Goal: Feedback & Contribution: Submit feedback/report problem

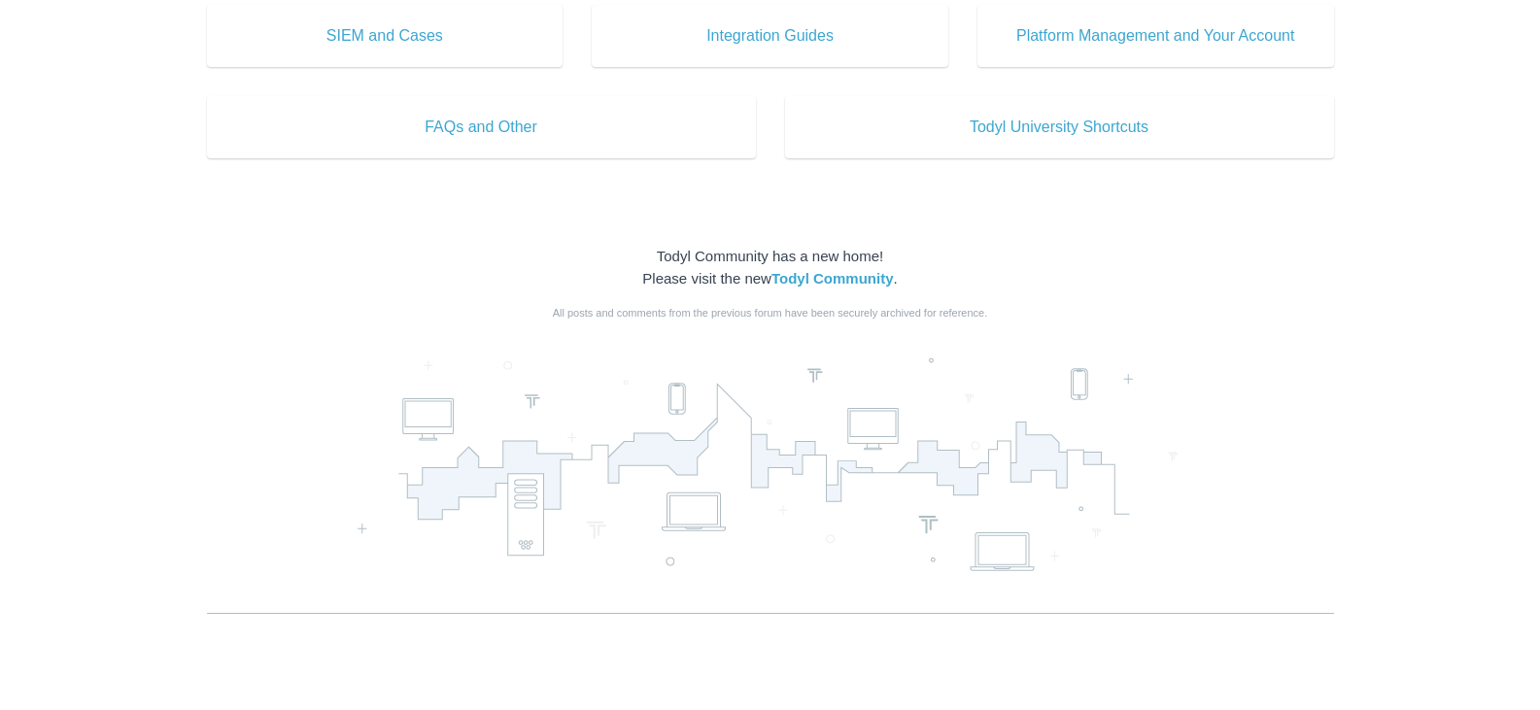
scroll to position [1175, 0]
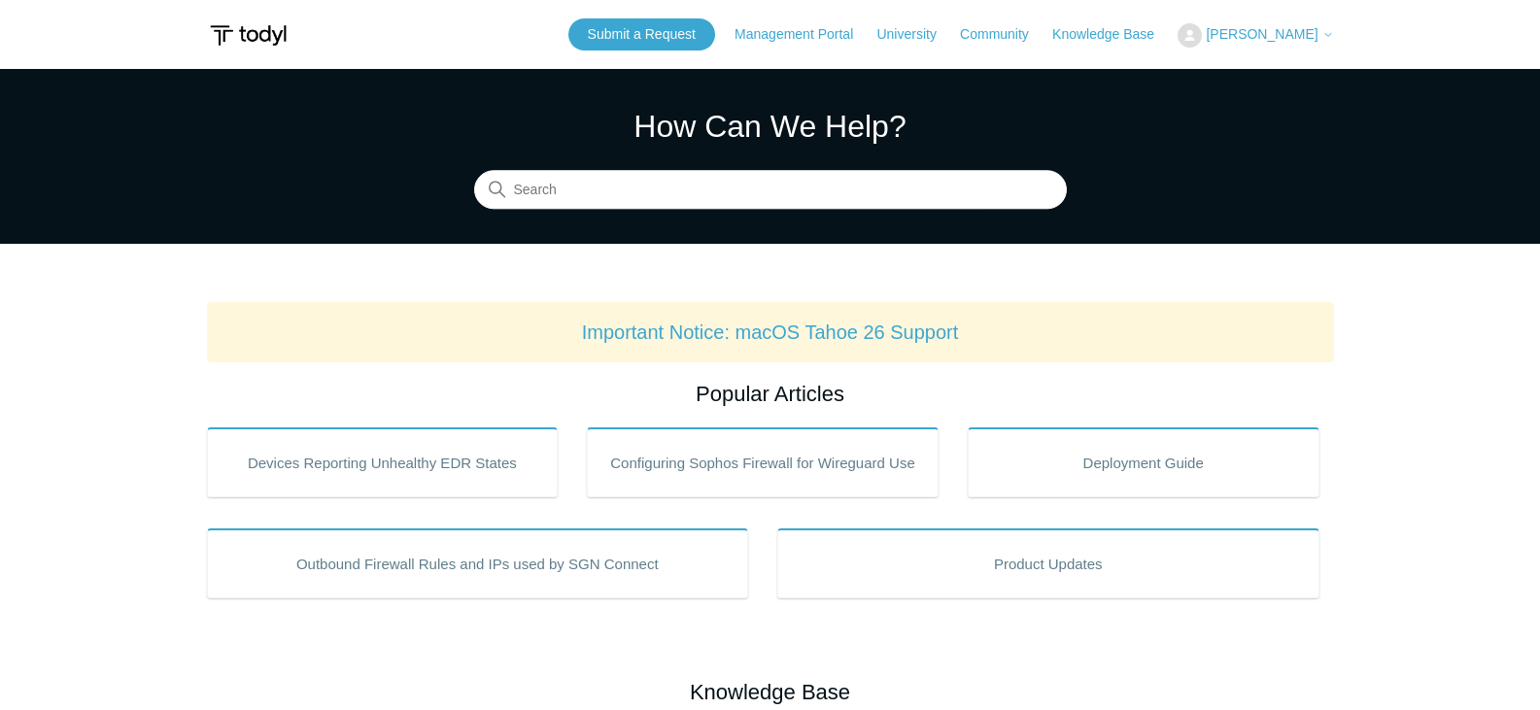
click at [1251, 24] on button "[PERSON_NAME]" at bounding box center [1254, 35] width 155 height 24
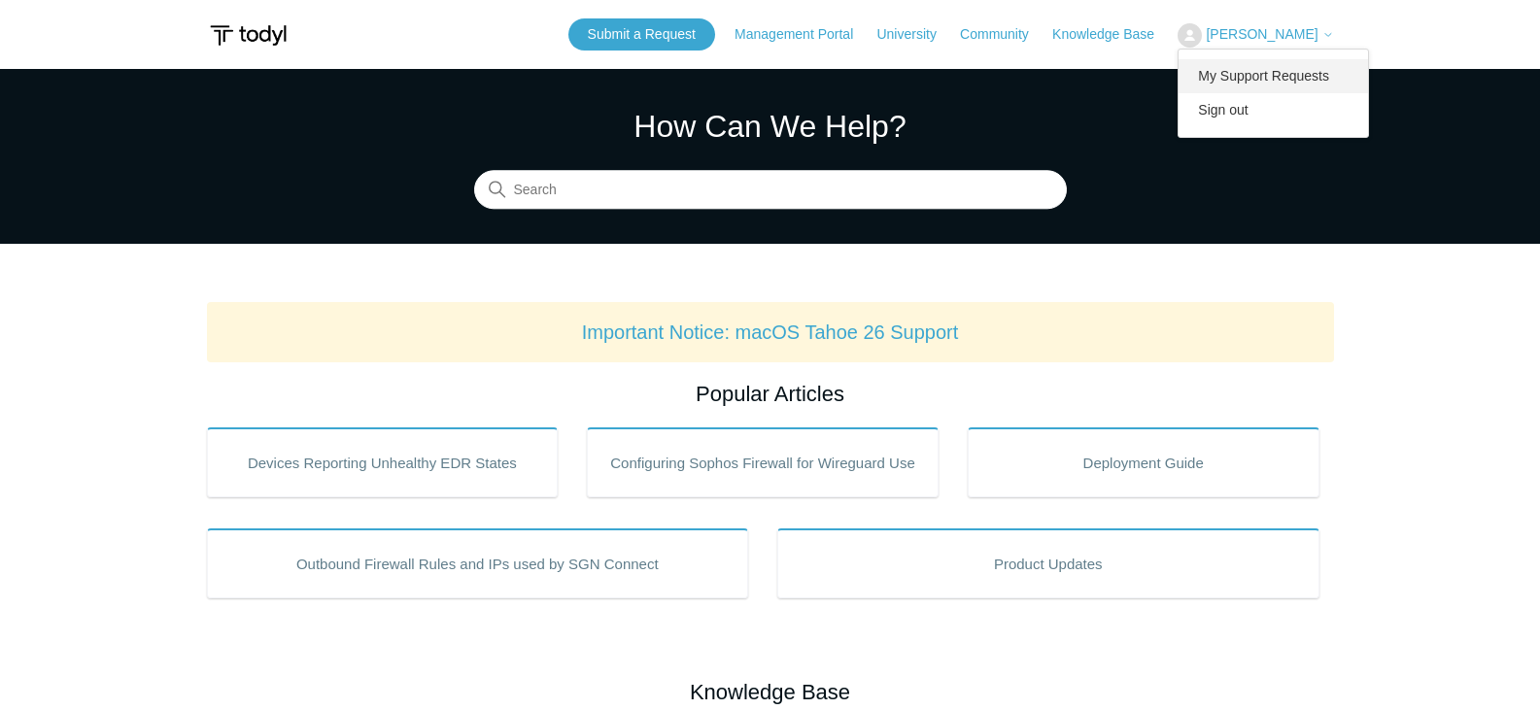
click at [1247, 75] on link "My Support Requests" at bounding box center [1272, 76] width 189 height 34
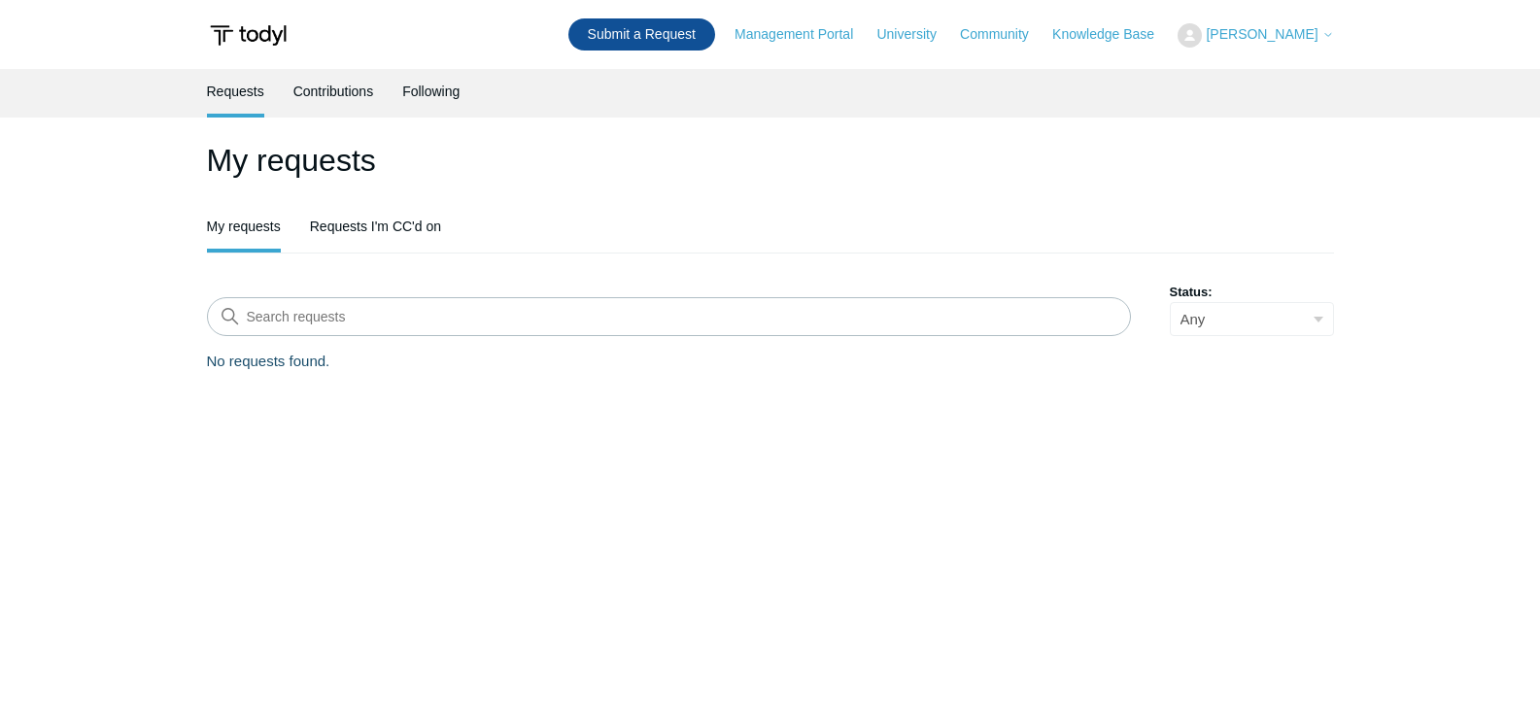
click at [612, 33] on link "Submit a Request" at bounding box center [641, 34] width 147 height 32
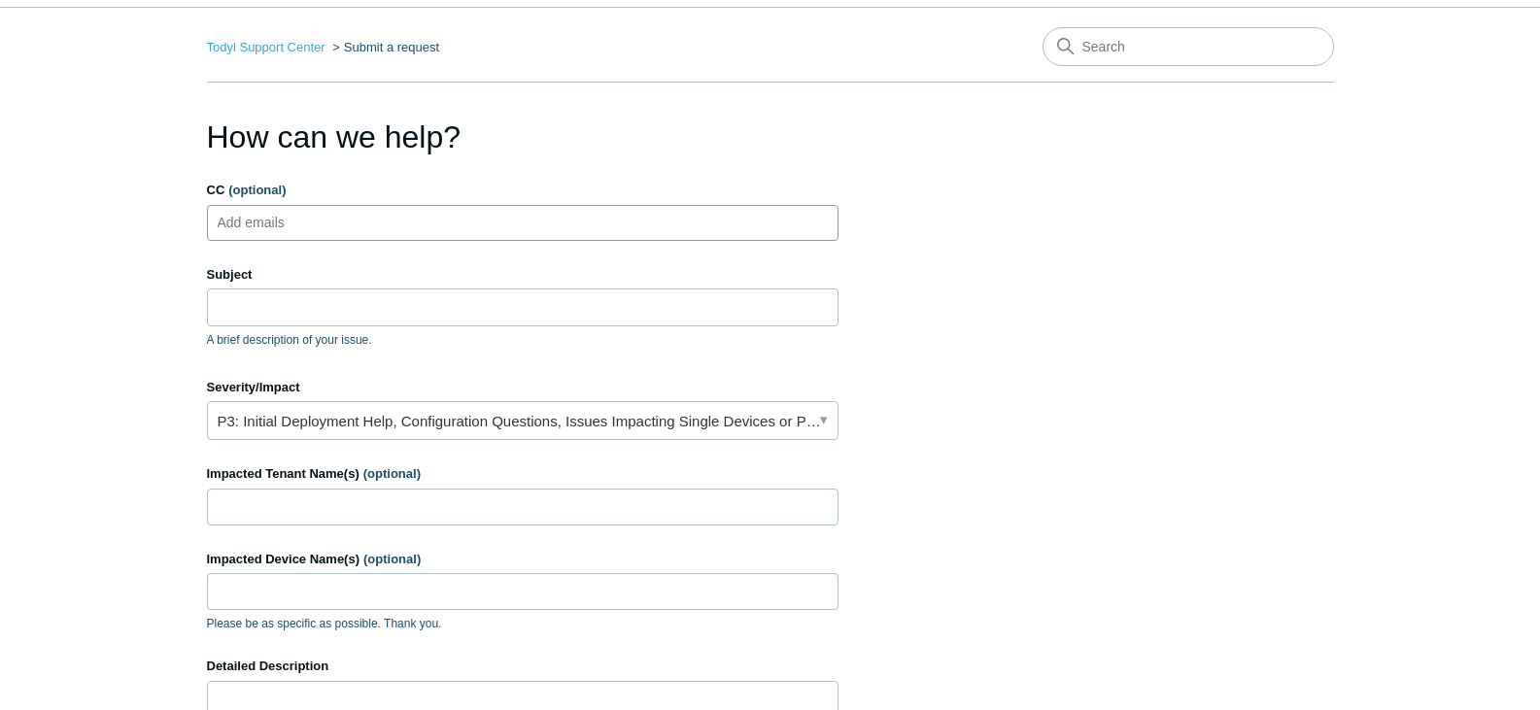
scroll to position [97, 0]
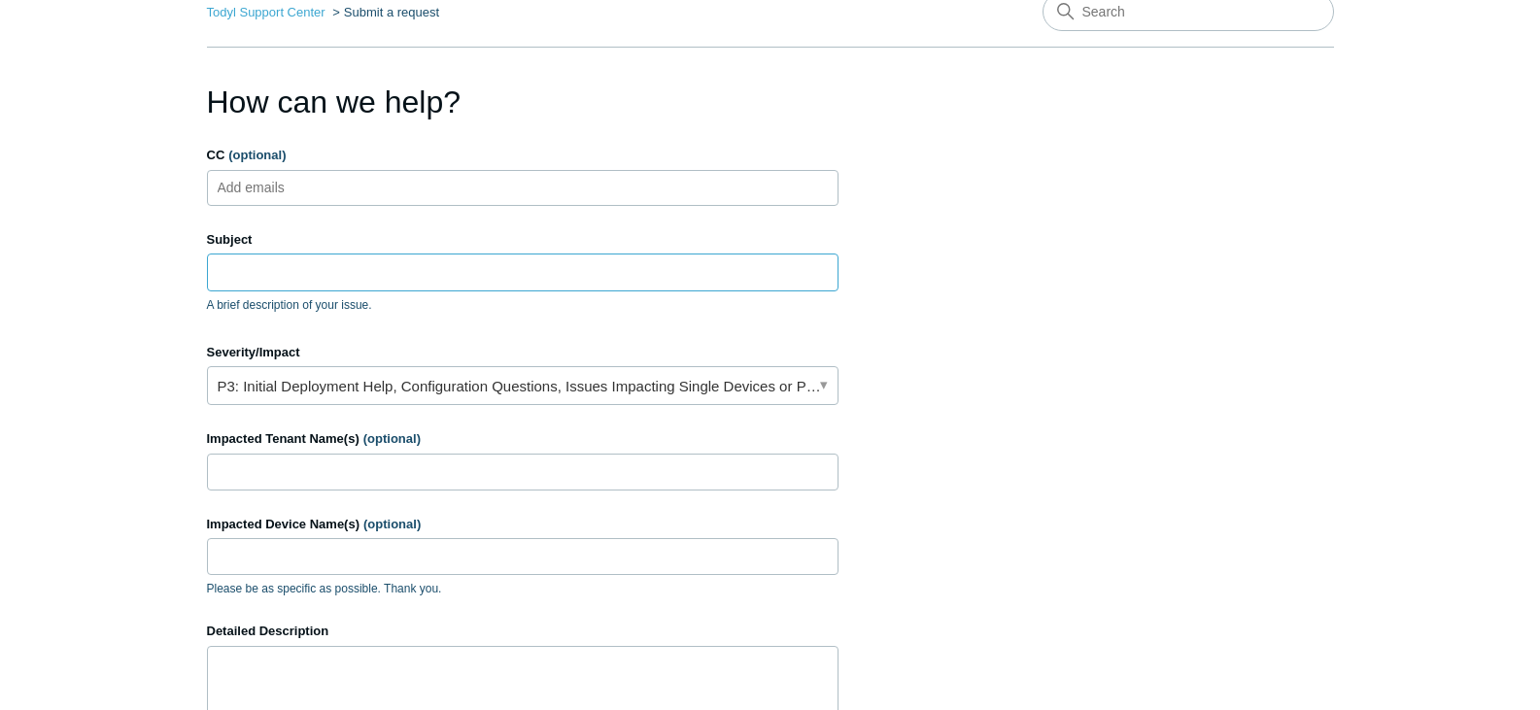
click at [310, 268] on input "Subject" at bounding box center [522, 272] width 631 height 37
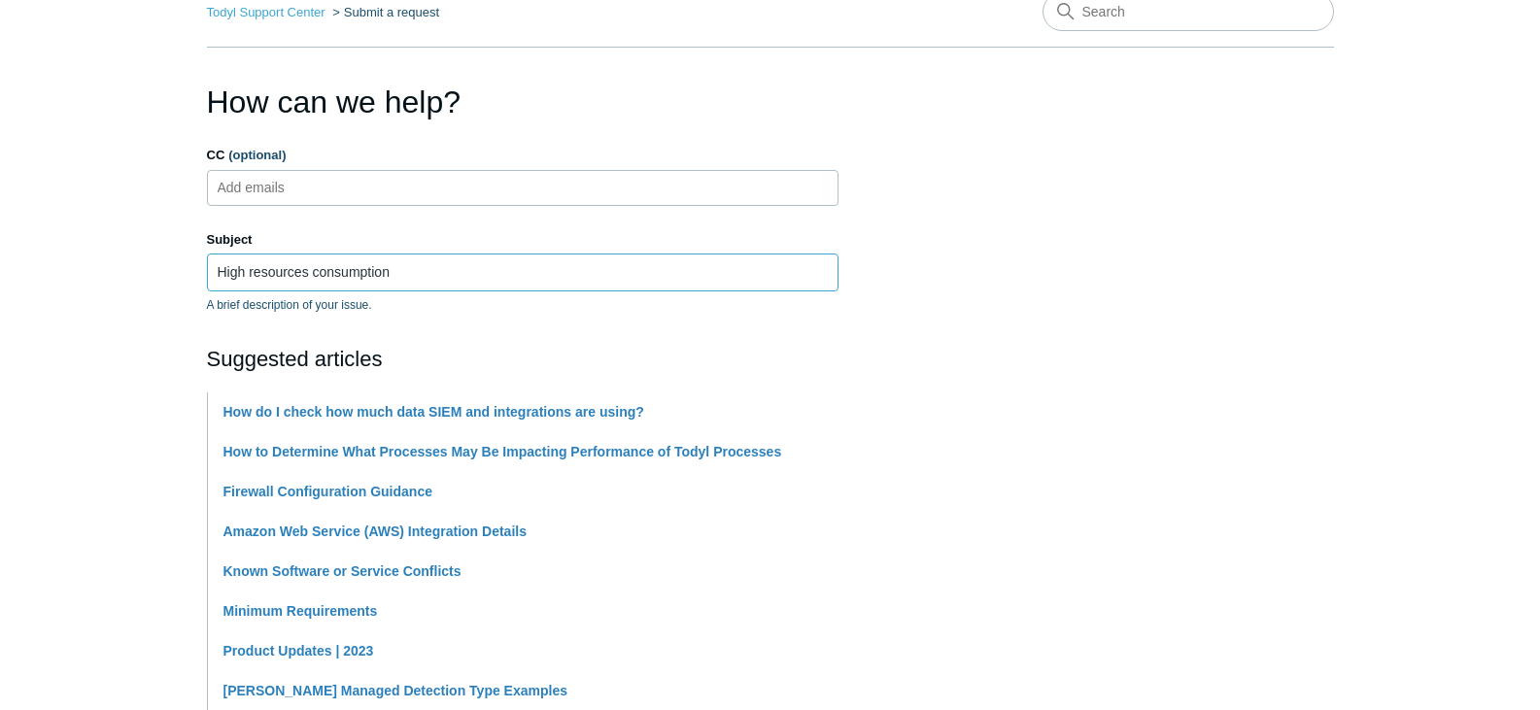
click at [216, 269] on input "High resources consumption" at bounding box center [522, 272] width 631 height 37
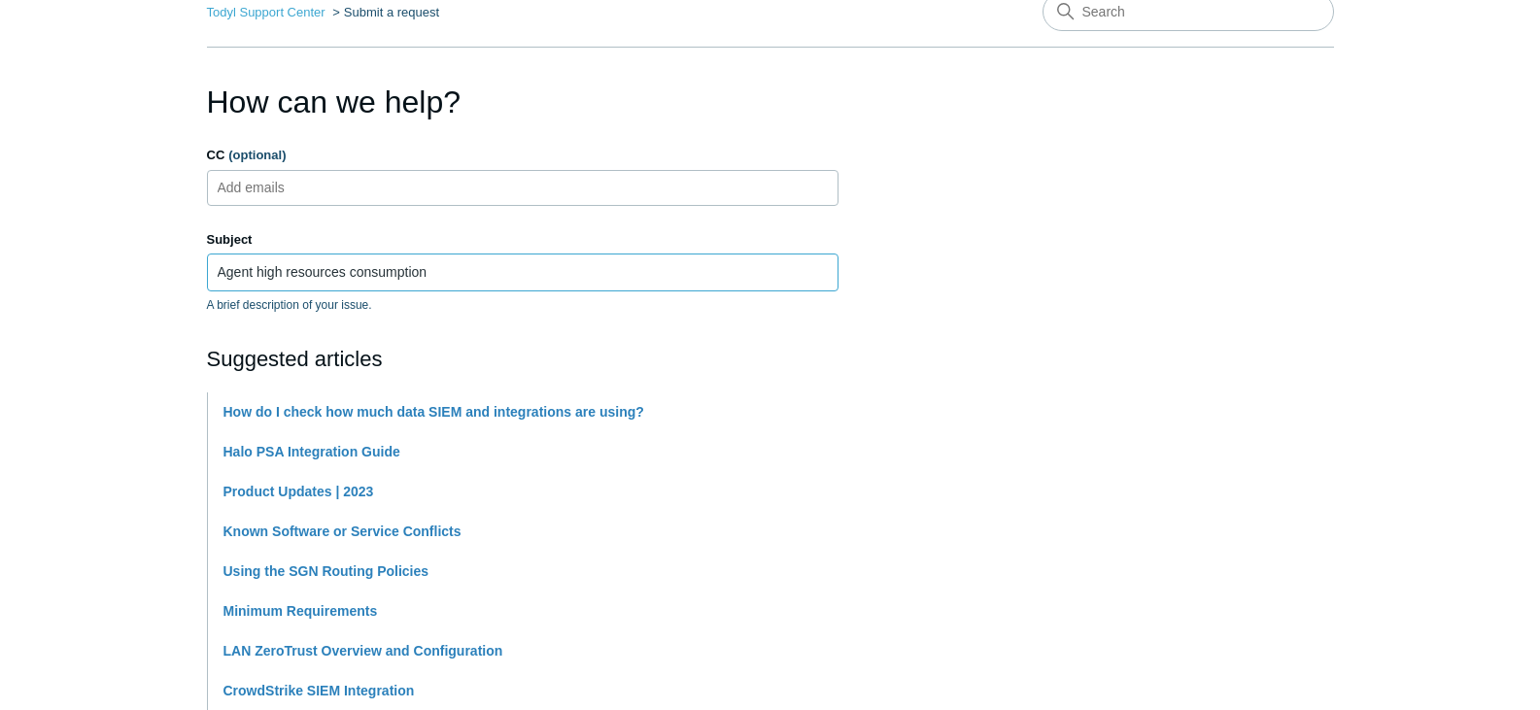
type input "Agent high resources consumption"
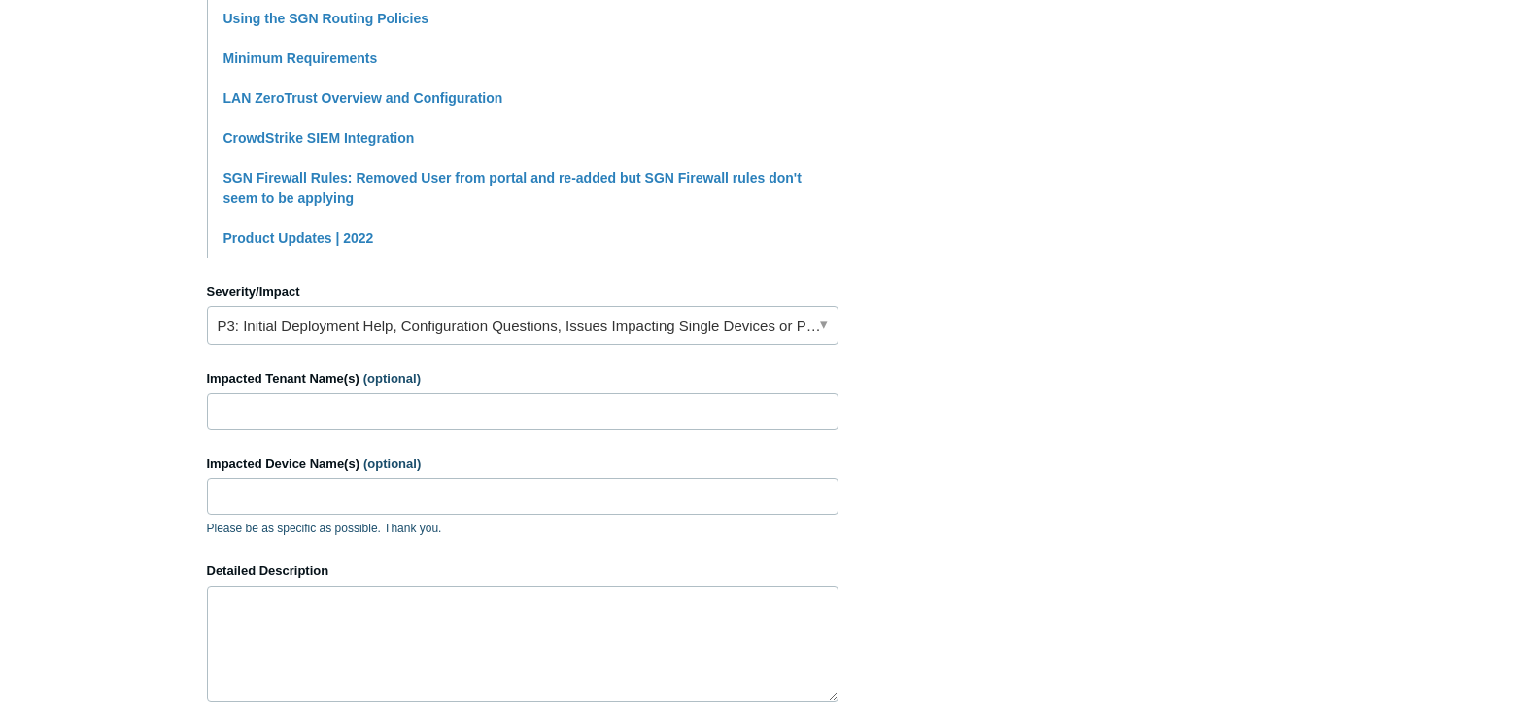
scroll to position [680, 0]
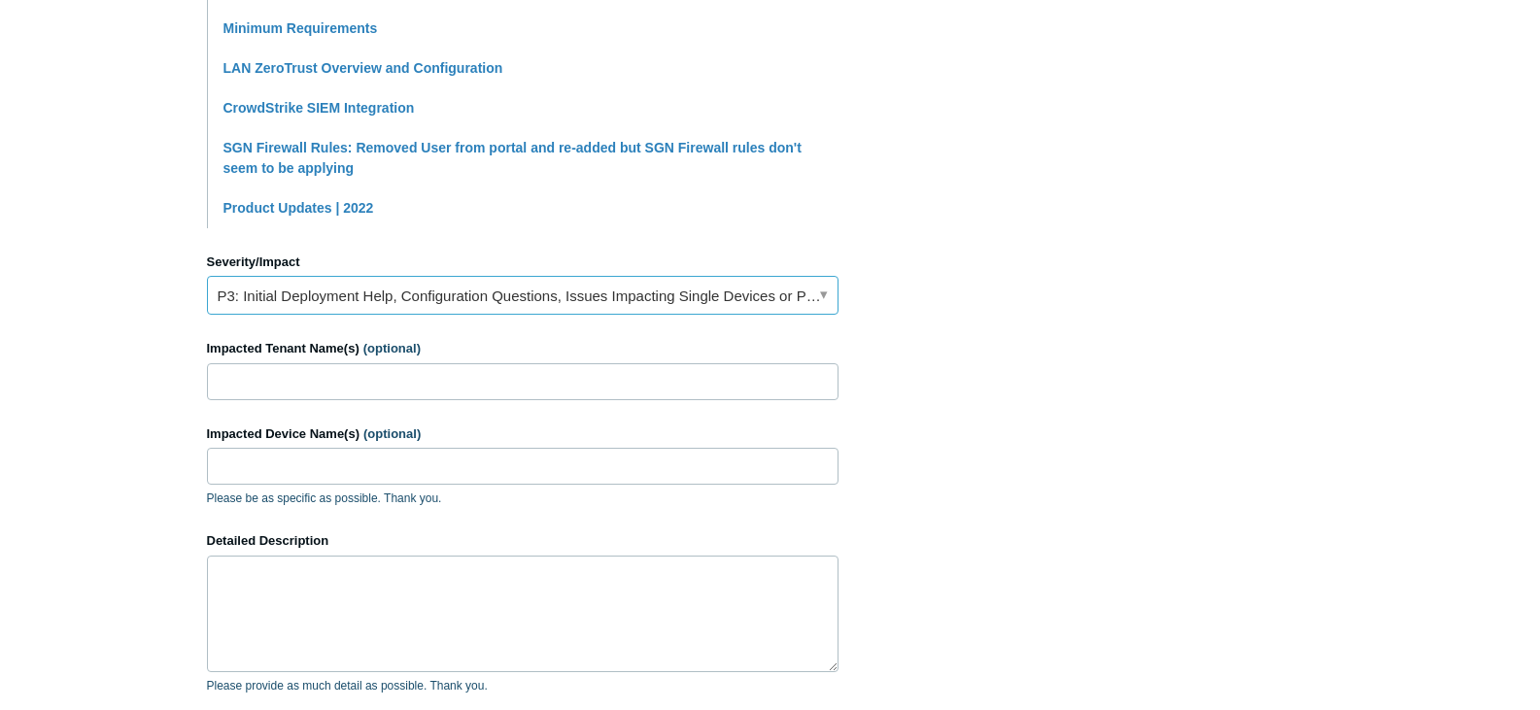
click at [753, 294] on link "P3: Initial Deployment Help, Configuration Questions, Issues Impacting Single D…" at bounding box center [522, 295] width 631 height 39
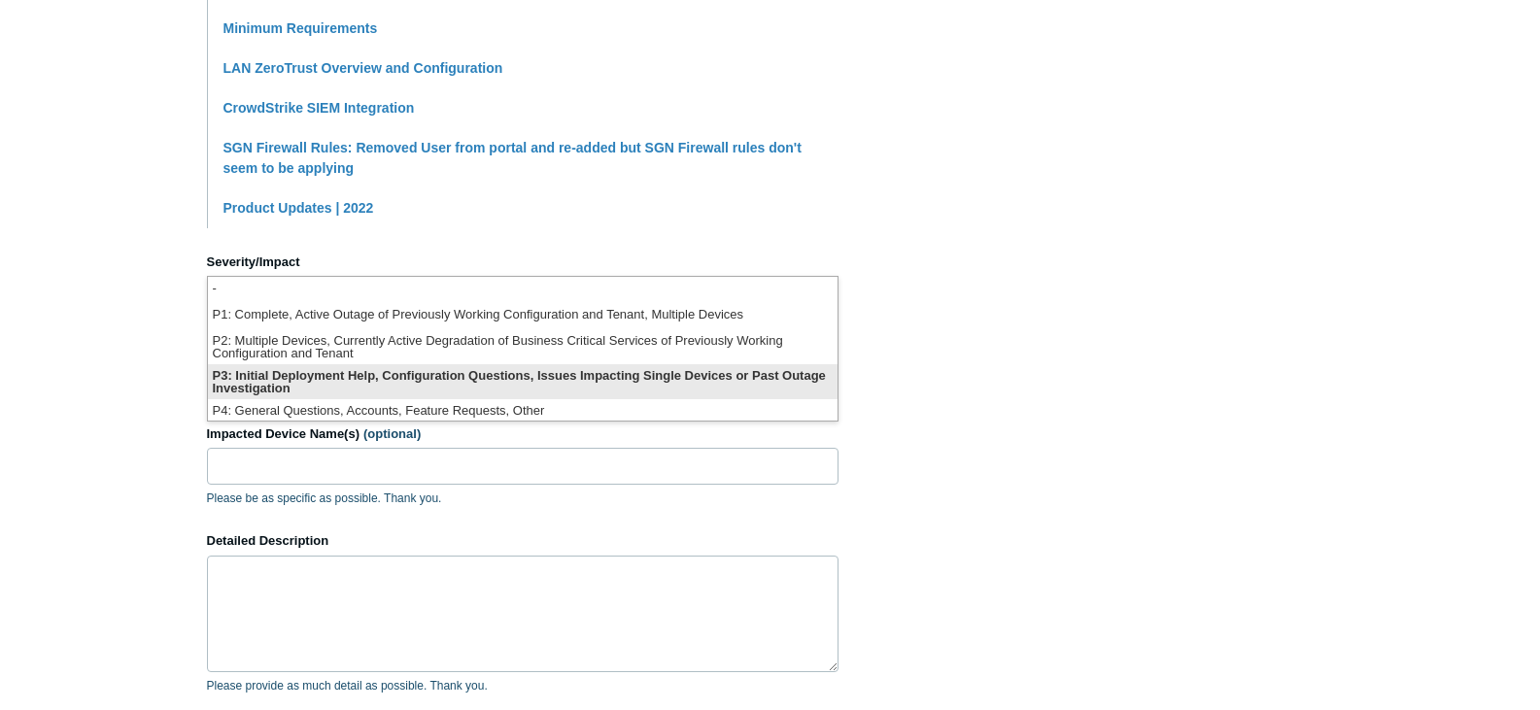
click at [642, 373] on li "P3: Initial Deployment Help, Configuration Questions, Issues Impacting Single D…" at bounding box center [522, 381] width 629 height 35
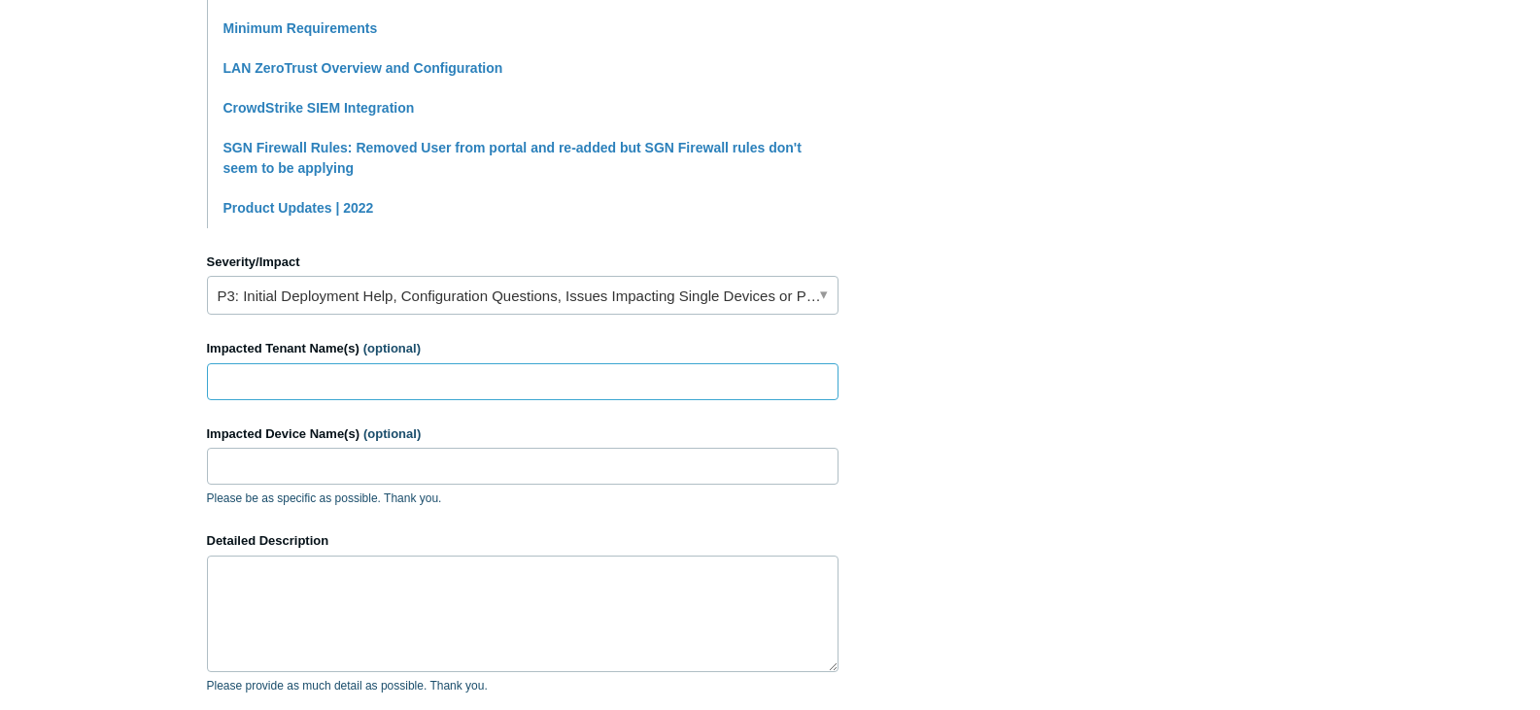
click at [321, 383] on input "Impacted Tenant Name(s) (optional)" at bounding box center [522, 381] width 631 height 37
paste input "TECNOAV_SAS_GYE"
type input "TECNOAV_SAS_GYE"
click at [294, 462] on input "Impacted Device Name(s) (optional)" at bounding box center [522, 466] width 631 height 37
paste input "PC-TECNOAV-037"
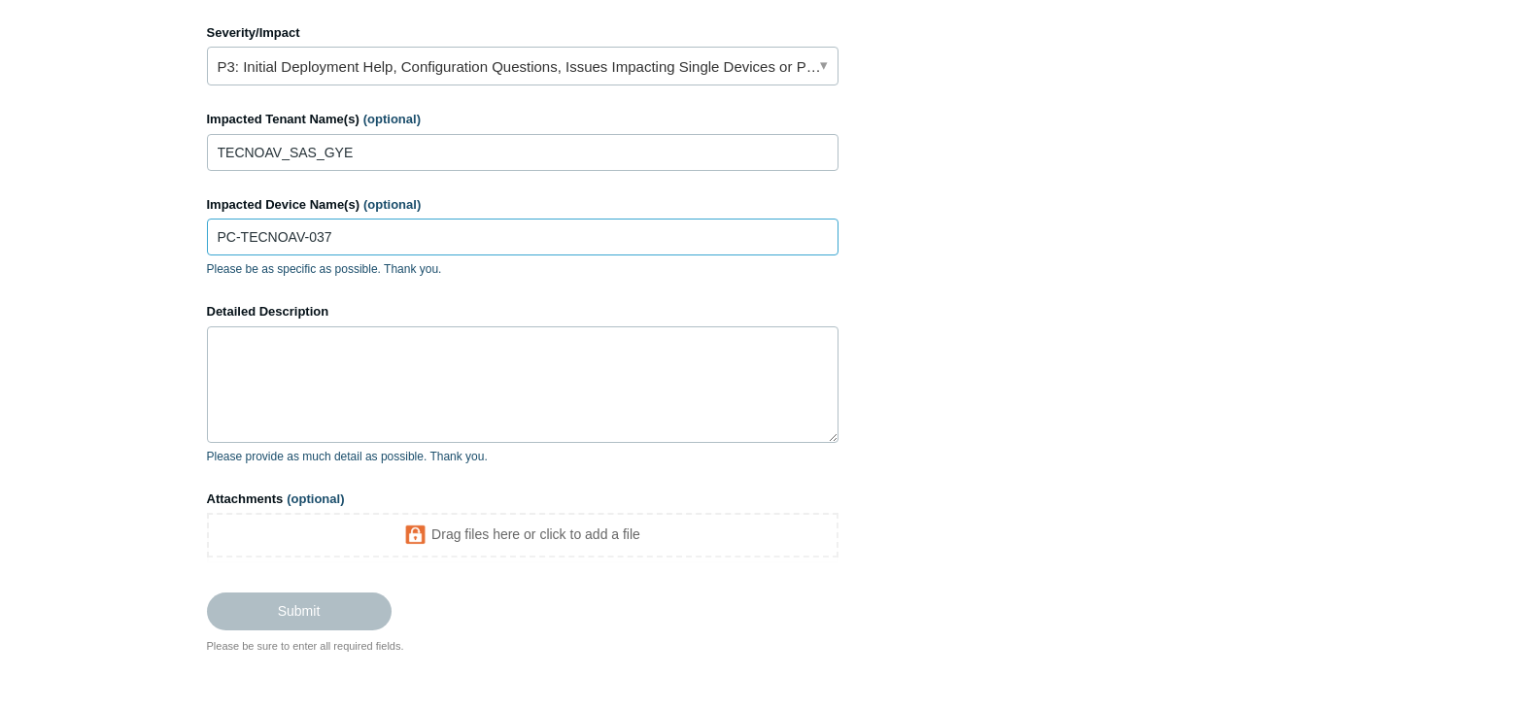
scroll to position [971, 0]
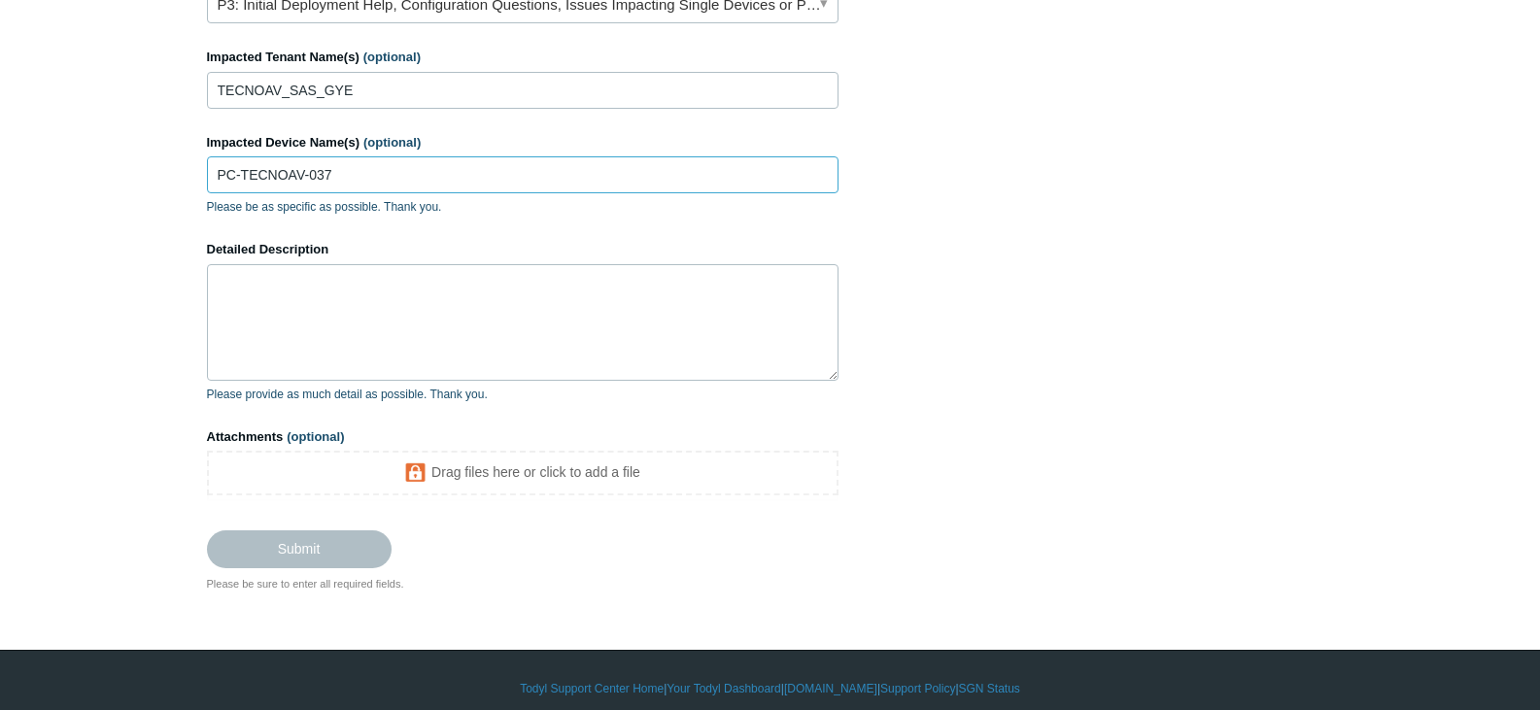
type input "PC-TECNOAV-037"
click at [308, 290] on textarea "Detailed Description" at bounding box center [522, 322] width 631 height 117
click at [318, 436] on span "(optional)" at bounding box center [315, 436] width 57 height 15
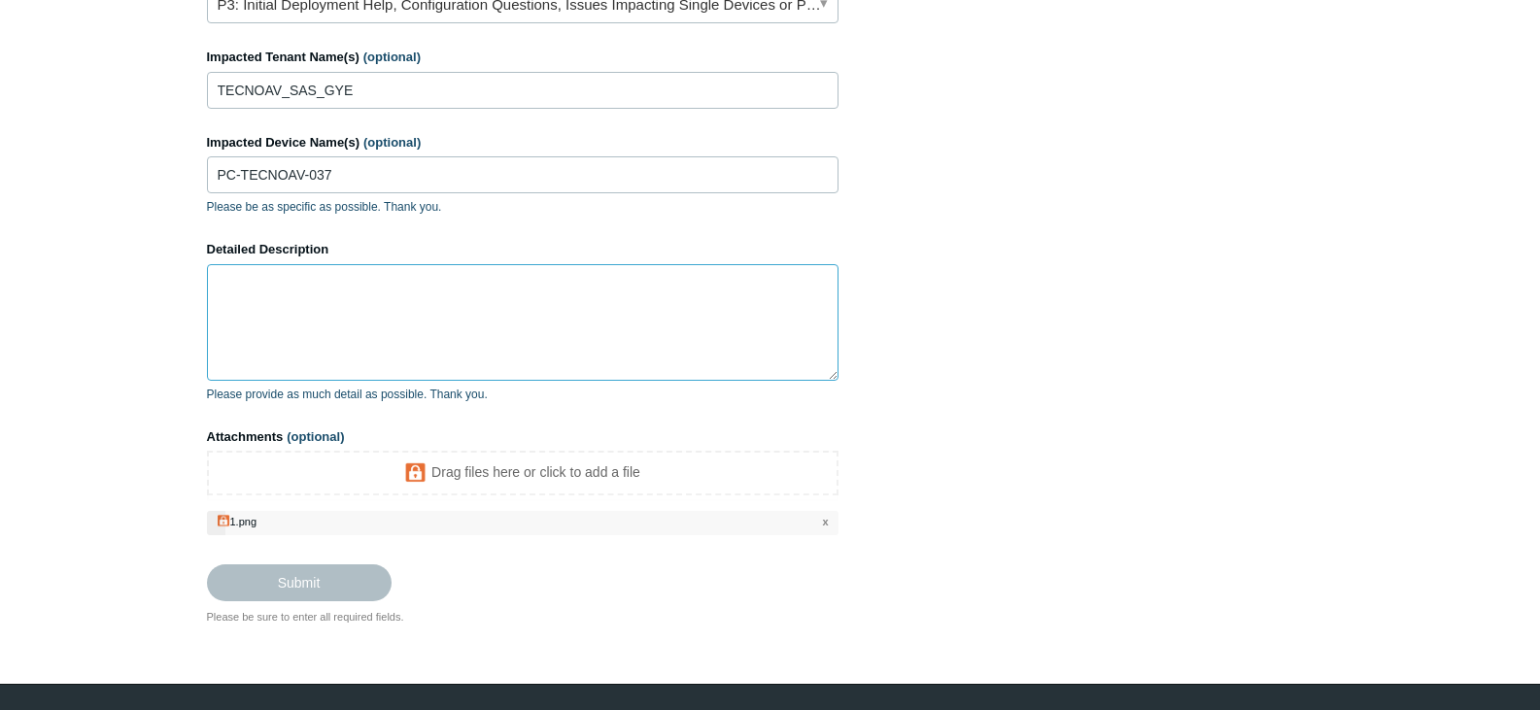
click at [265, 284] on textarea "Detailed Description" at bounding box center [522, 322] width 631 height 117
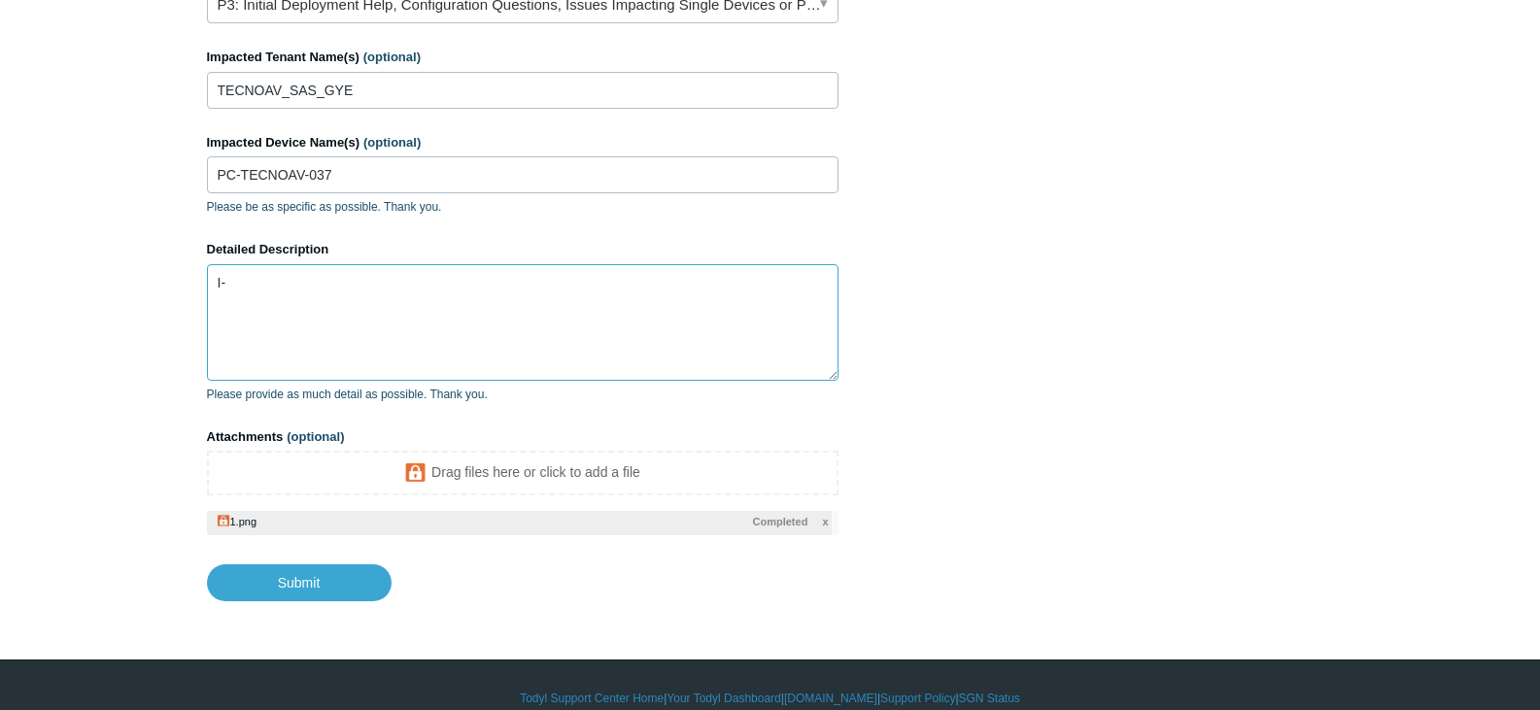
type textarea "I"
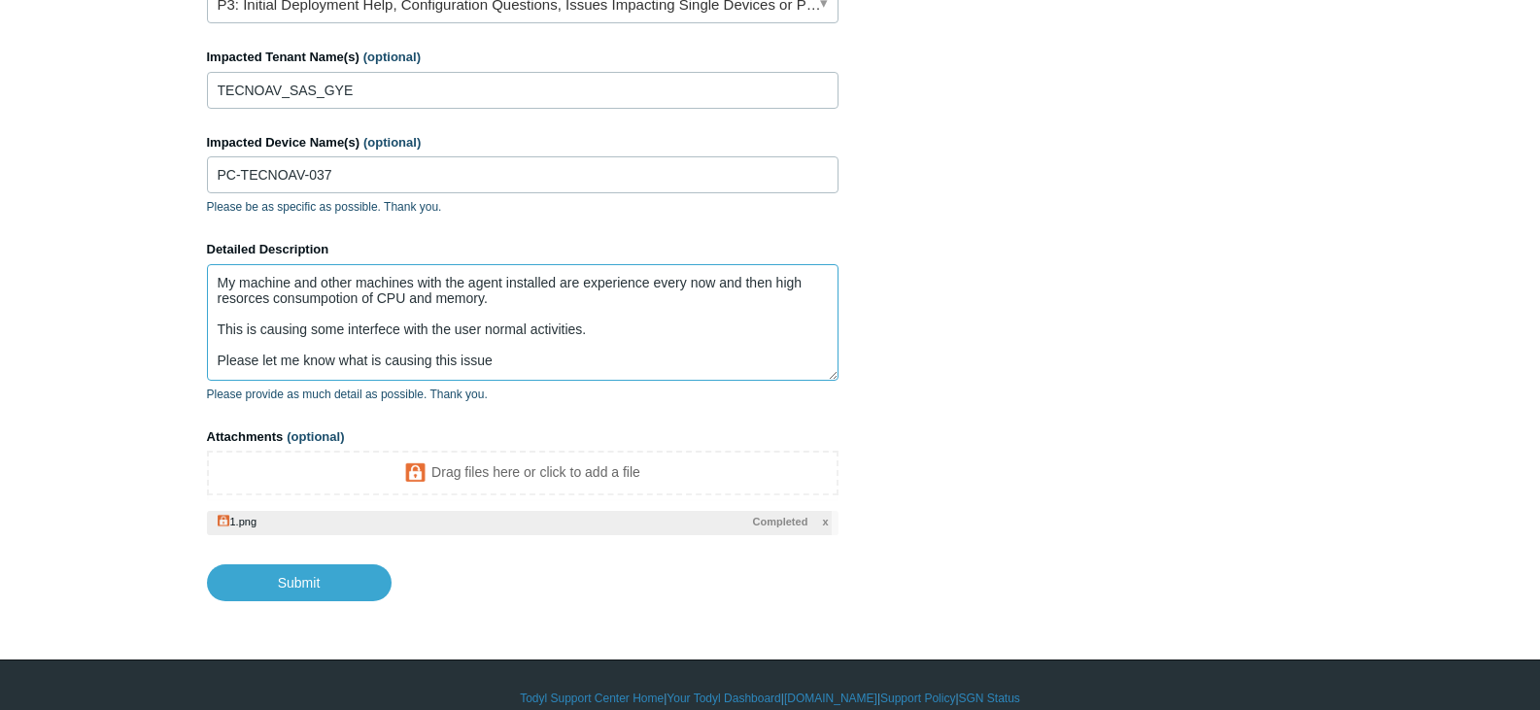
drag, startPoint x: 509, startPoint y: 360, endPoint x: 204, endPoint y: 286, distance: 314.1
click at [545, 350] on textarea "My machine and other machines with the agent installed are experience every now…" at bounding box center [522, 322] width 631 height 117
drag, startPoint x: 529, startPoint y: 359, endPoint x: 199, endPoint y: 271, distance: 341.9
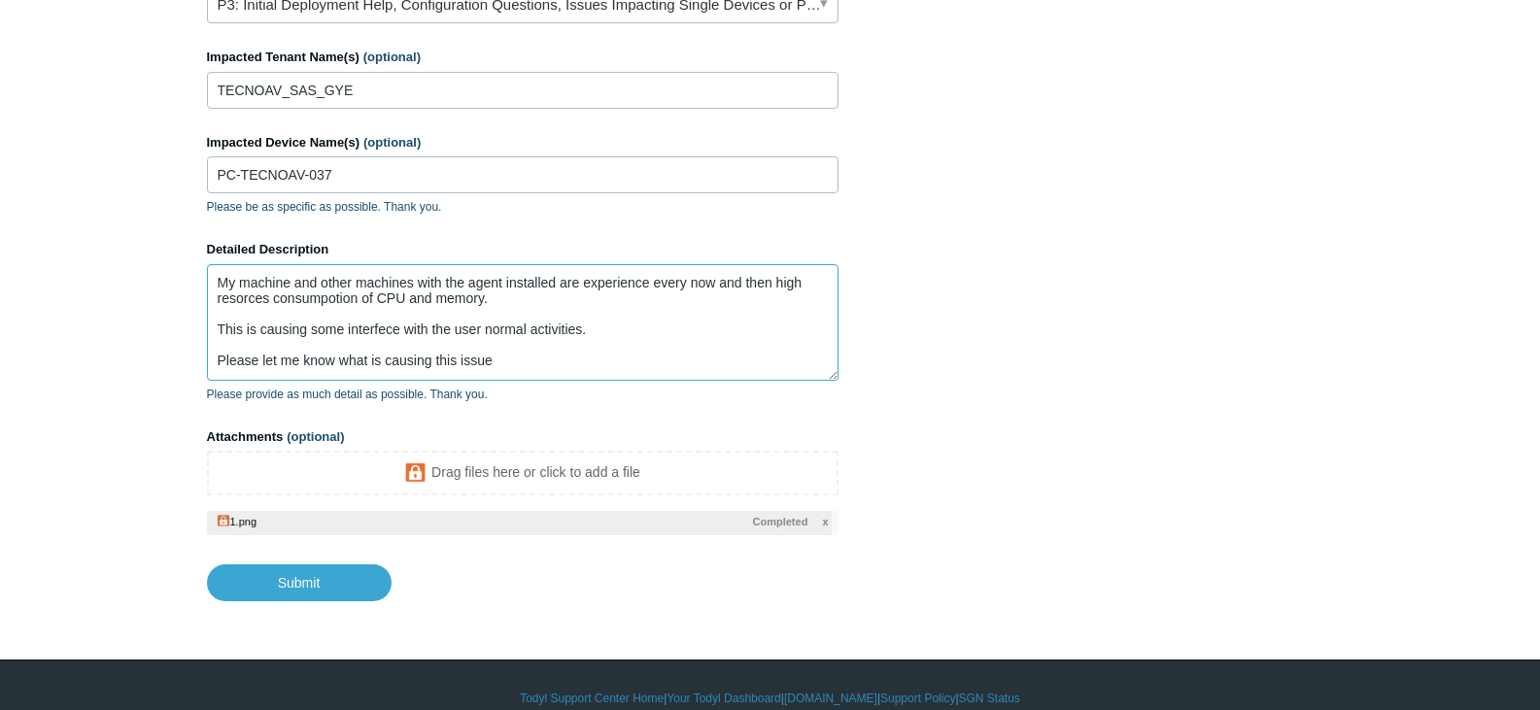
paste textarea ", as well as other machines with the agent installed, are intermittently experi…"
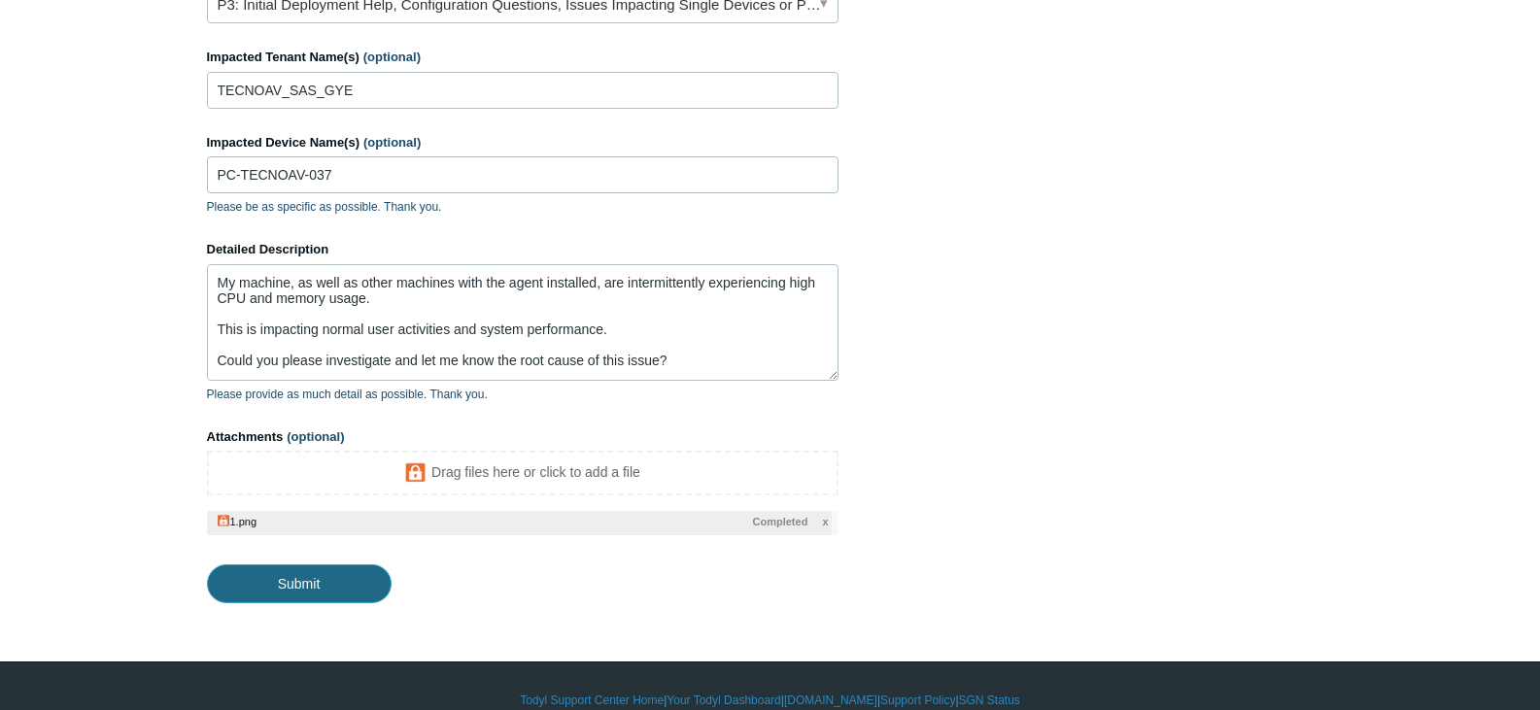
click at [284, 585] on input "Submit" at bounding box center [299, 583] width 185 height 39
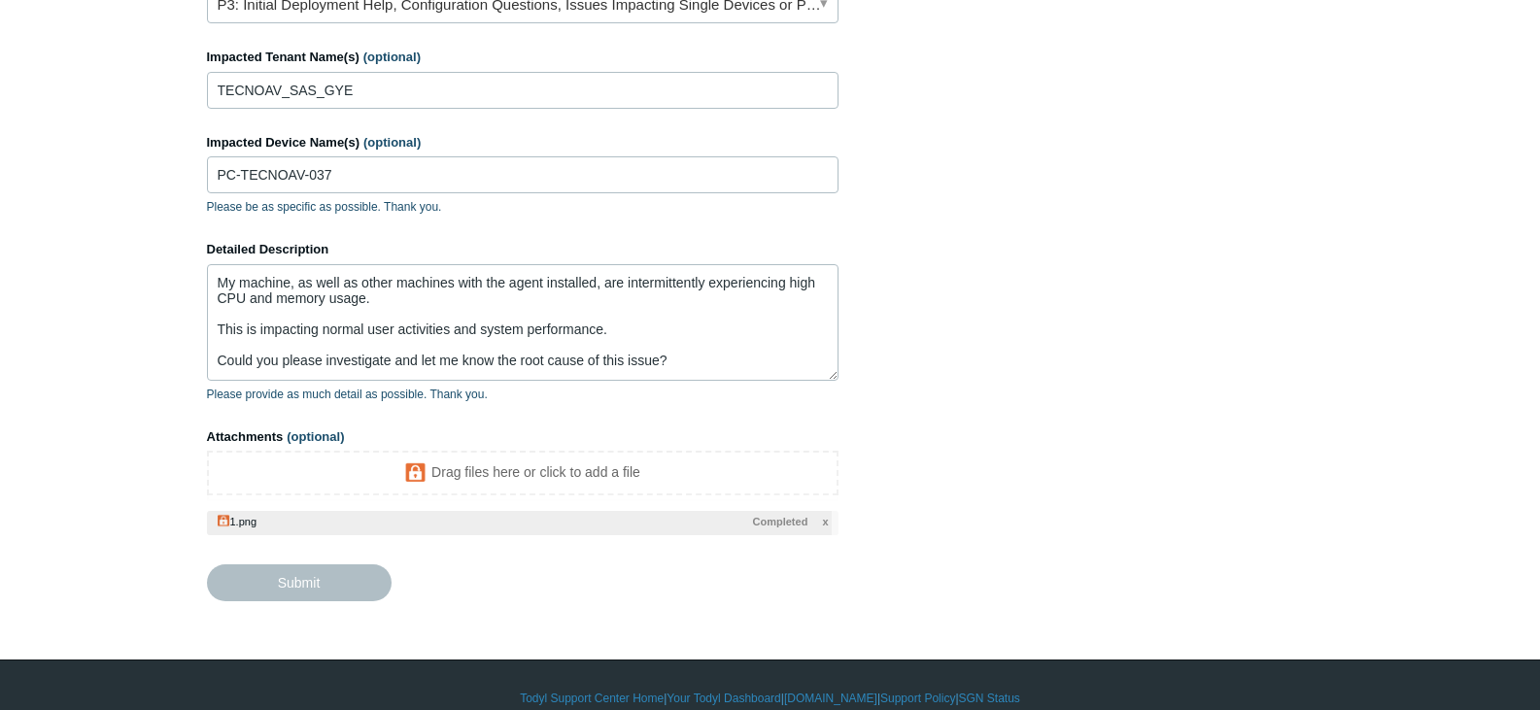
type textarea "My machine, as well as other machines with the agent installed, are intermitten…"
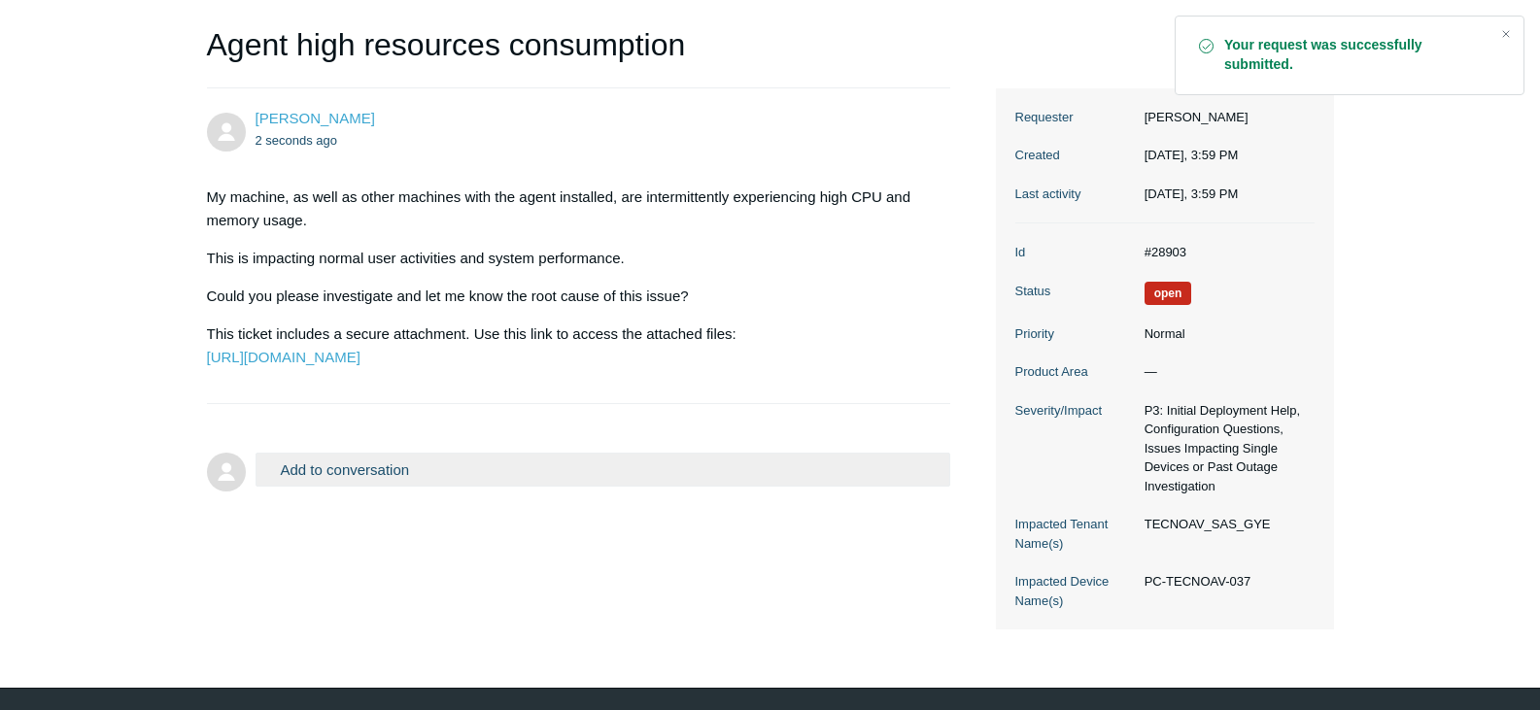
scroll to position [194, 0]
